Goal: Entertainment & Leisure: Consume media (video, audio)

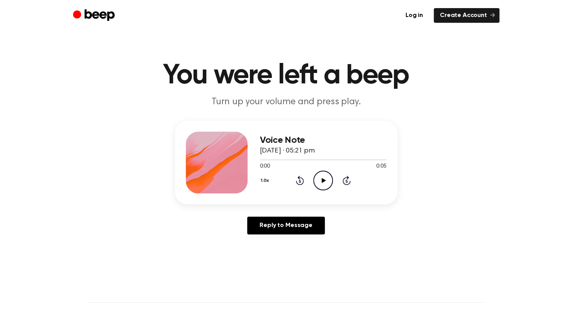
click at [319, 180] on icon "Play Audio" at bounding box center [323, 181] width 20 height 20
click at [375, 249] on main "You were left a beep Turn up your volume and press play. Voice Note 28 May 2022…" at bounding box center [286, 238] width 572 height 476
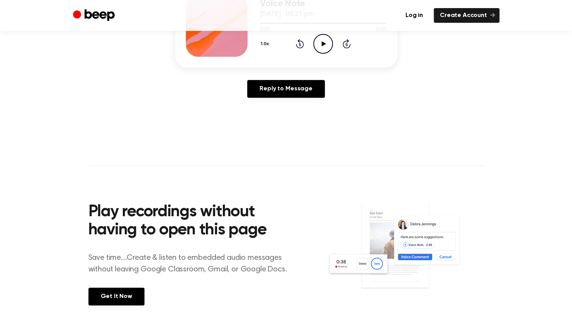
scroll to position [137, 0]
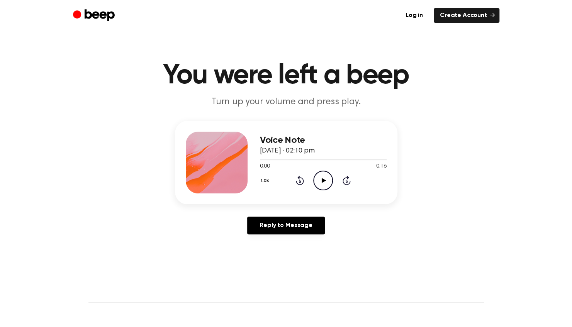
click at [323, 175] on icon "Play Audio" at bounding box center [323, 181] width 20 height 20
click at [324, 175] on icon "Play Audio" at bounding box center [323, 181] width 20 height 20
click at [320, 183] on icon "Play Audio" at bounding box center [323, 181] width 20 height 20
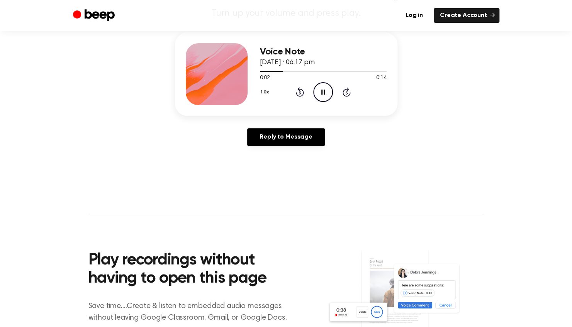
scroll to position [88, 0]
click at [307, 73] on div at bounding box center [323, 71] width 127 height 6
click at [331, 73] on div at bounding box center [323, 71] width 127 height 6
